Goal: Task Accomplishment & Management: Use online tool/utility

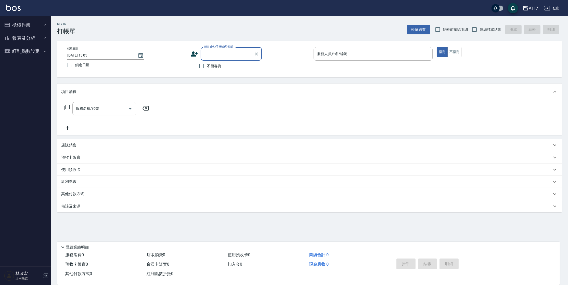
click at [15, 36] on button "報表及分析" at bounding box center [25, 38] width 47 height 13
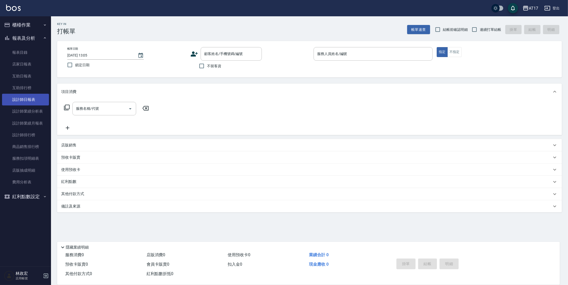
click at [34, 102] on link "設計師日報表" at bounding box center [25, 100] width 47 height 12
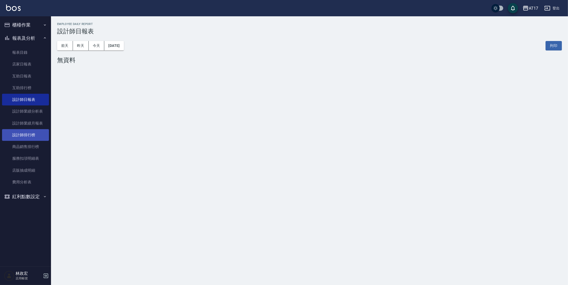
click at [33, 134] on link "設計師排行榜" at bounding box center [25, 135] width 47 height 12
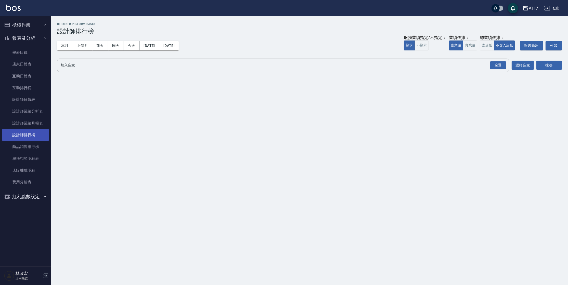
click at [33, 133] on link "設計師排行榜" at bounding box center [25, 135] width 47 height 12
click at [63, 47] on button "本月" at bounding box center [65, 45] width 16 height 9
click at [492, 63] on div "全選" at bounding box center [498, 65] width 16 height 8
click at [559, 64] on button "搜尋" at bounding box center [548, 65] width 25 height 9
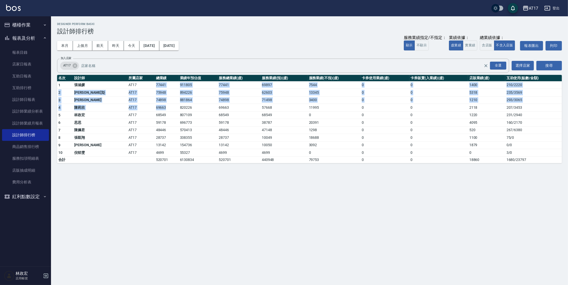
drag, startPoint x: 139, startPoint y: 107, endPoint x: 128, endPoint y: 84, distance: 25.1
click at [128, 84] on tbody "1 [PERSON_NAME]AT17 77441 911805 77441 69897 7544 0 0 1400 210 / 2220 2 [PERSON…" at bounding box center [309, 122] width 505 height 82
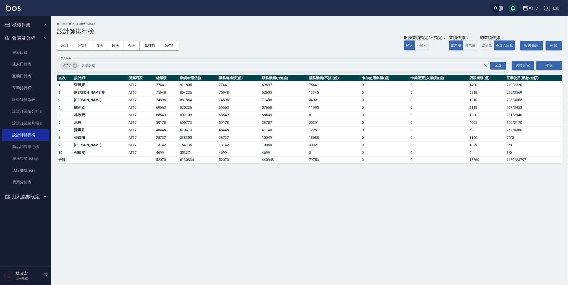
click at [212, 35] on div "本月 上個月 [DATE] [DATE] [DATE] [DATE] [DATE] 服務業績指定/不指定： 顯示 不顯示 業績依據： 虛業績 實業績 總業績依…" at bounding box center [309, 46] width 505 height 22
click at [34, 22] on button "櫃檯作業" at bounding box center [25, 24] width 47 height 13
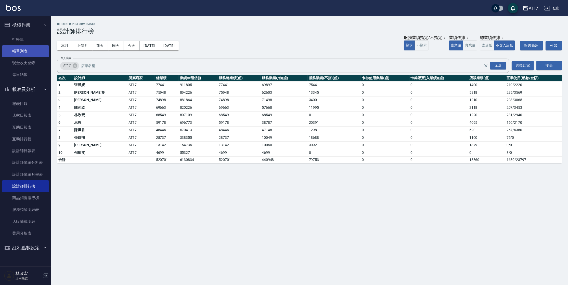
click at [32, 47] on link "帳單列表" at bounding box center [25, 51] width 47 height 12
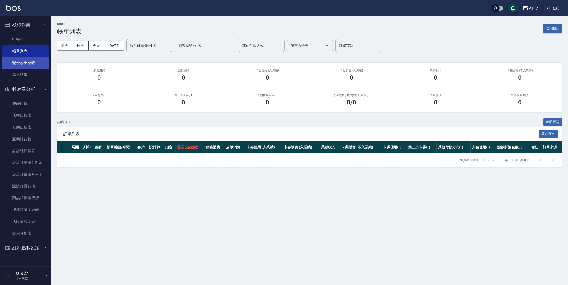
click at [24, 65] on link "現金收支登錄" at bounding box center [25, 63] width 47 height 12
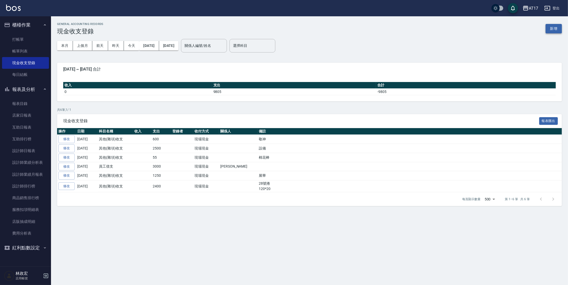
click at [550, 27] on button "新增" at bounding box center [553, 28] width 16 height 9
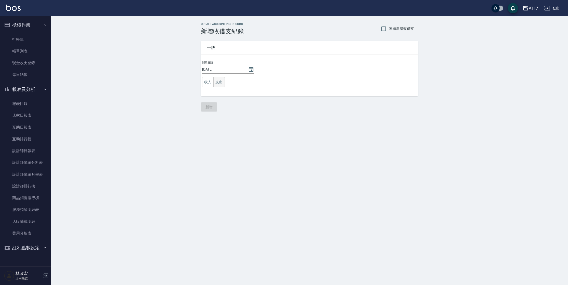
click at [222, 85] on button "支出" at bounding box center [218, 82] width 11 height 10
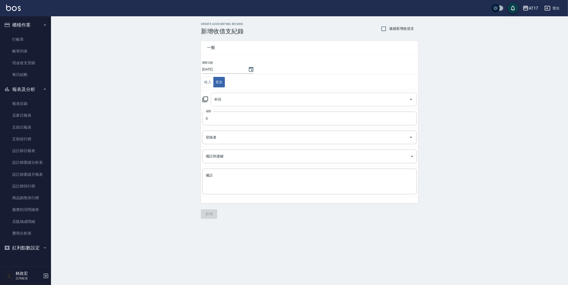
click at [235, 98] on input "科目" at bounding box center [310, 99] width 194 height 9
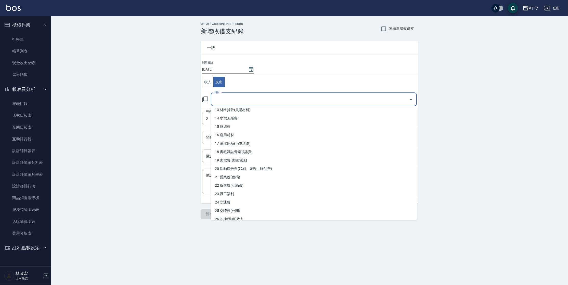
scroll to position [209, 0]
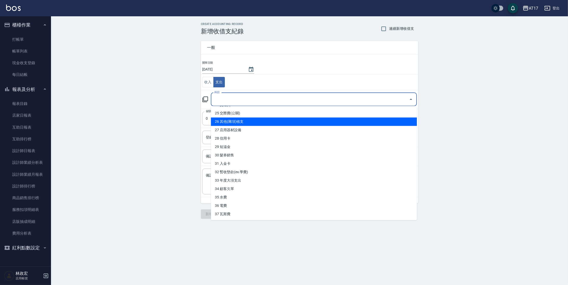
click at [292, 120] on li "26 其他(雜項)收支" at bounding box center [314, 121] width 206 height 8
type input "26 其他(雜項)收支"
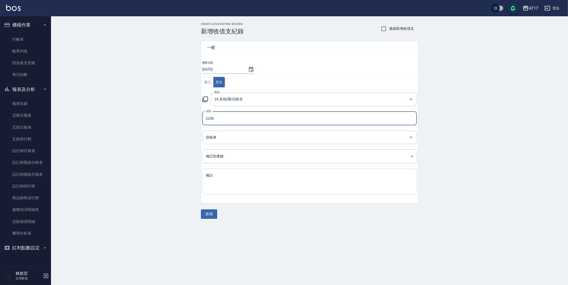
type input "2250"
click at [232, 181] on textarea "備註" at bounding box center [309, 181] width 207 height 17
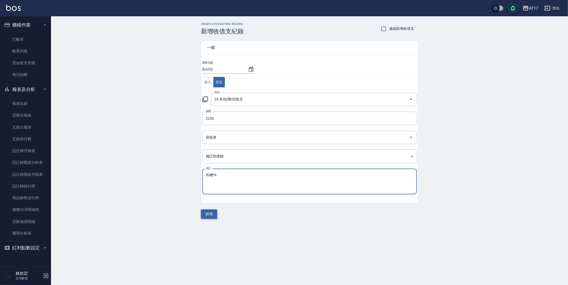
type textarea "耳機*9"
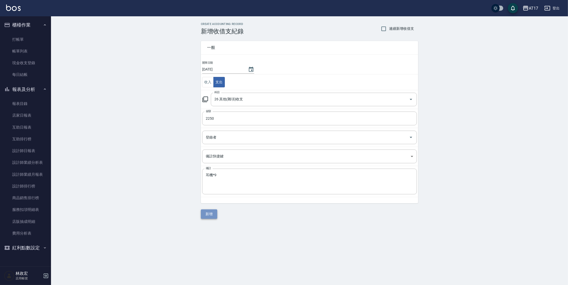
click at [205, 212] on button "新增" at bounding box center [209, 213] width 16 height 9
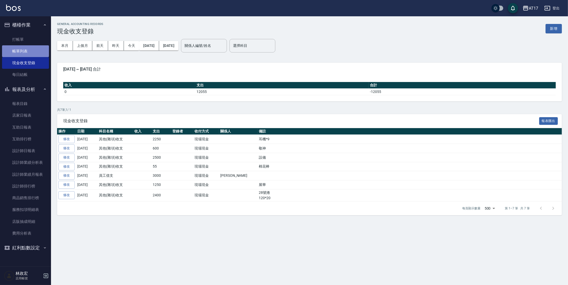
click at [21, 54] on link "帳單列表" at bounding box center [25, 51] width 47 height 12
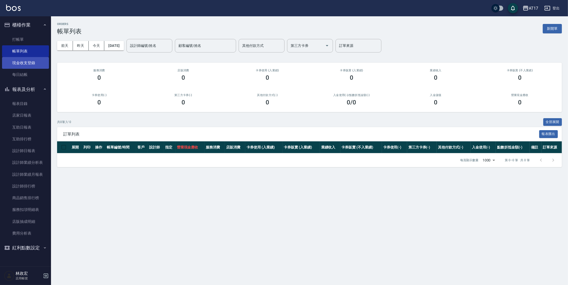
click at [25, 63] on link "現金收支登錄" at bounding box center [25, 63] width 47 height 12
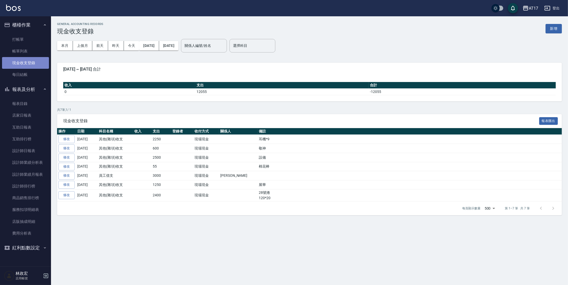
click at [36, 65] on link "現金收支登錄" at bounding box center [25, 63] width 47 height 12
click at [18, 8] on img at bounding box center [13, 8] width 15 height 6
